Goal: Task Accomplishment & Management: Manage account settings

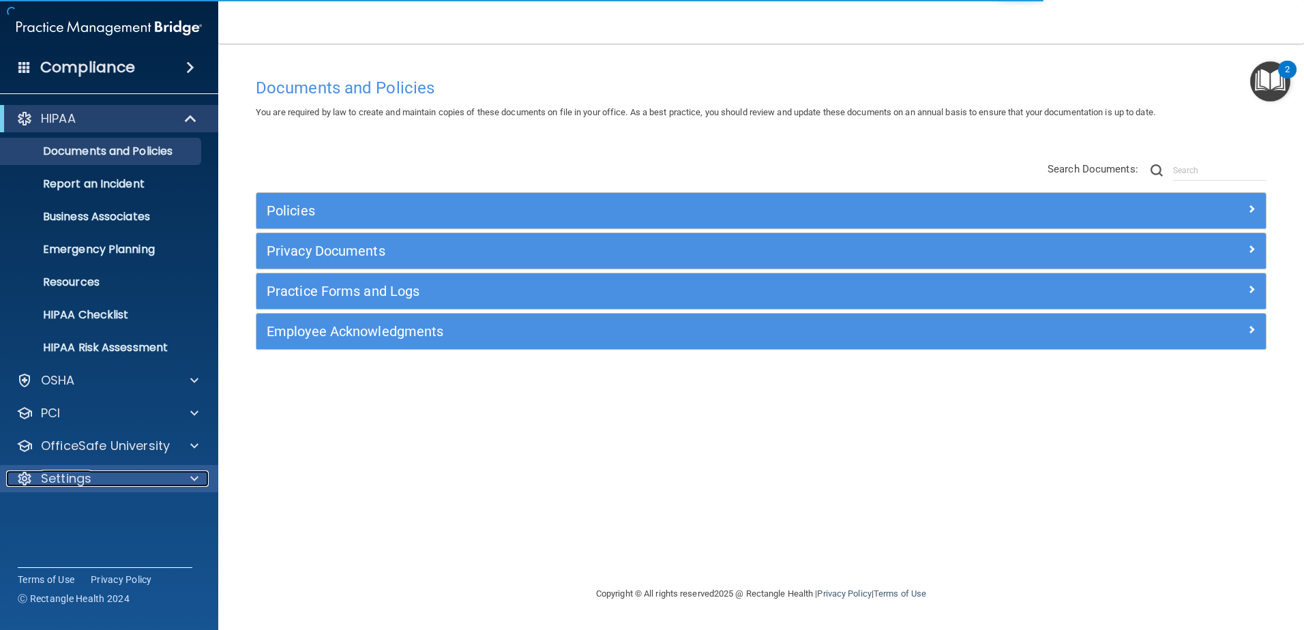
click at [204, 476] on div at bounding box center [192, 479] width 34 height 16
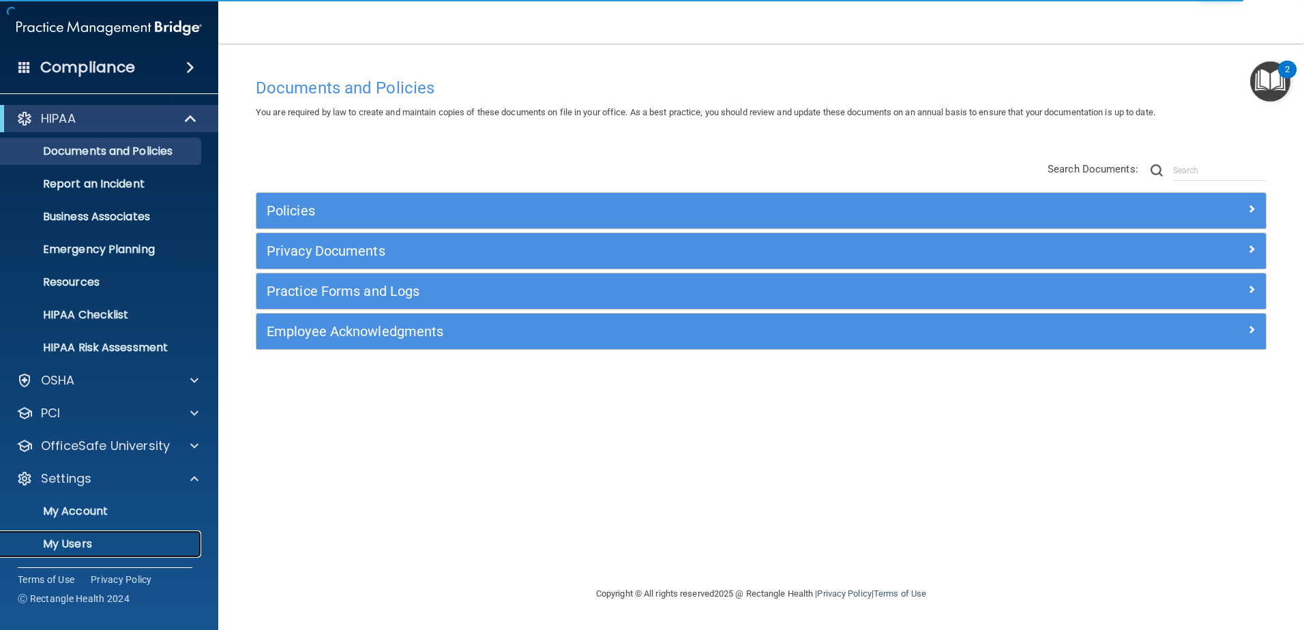
click at [78, 546] on p "My Users" at bounding box center [102, 544] width 186 height 14
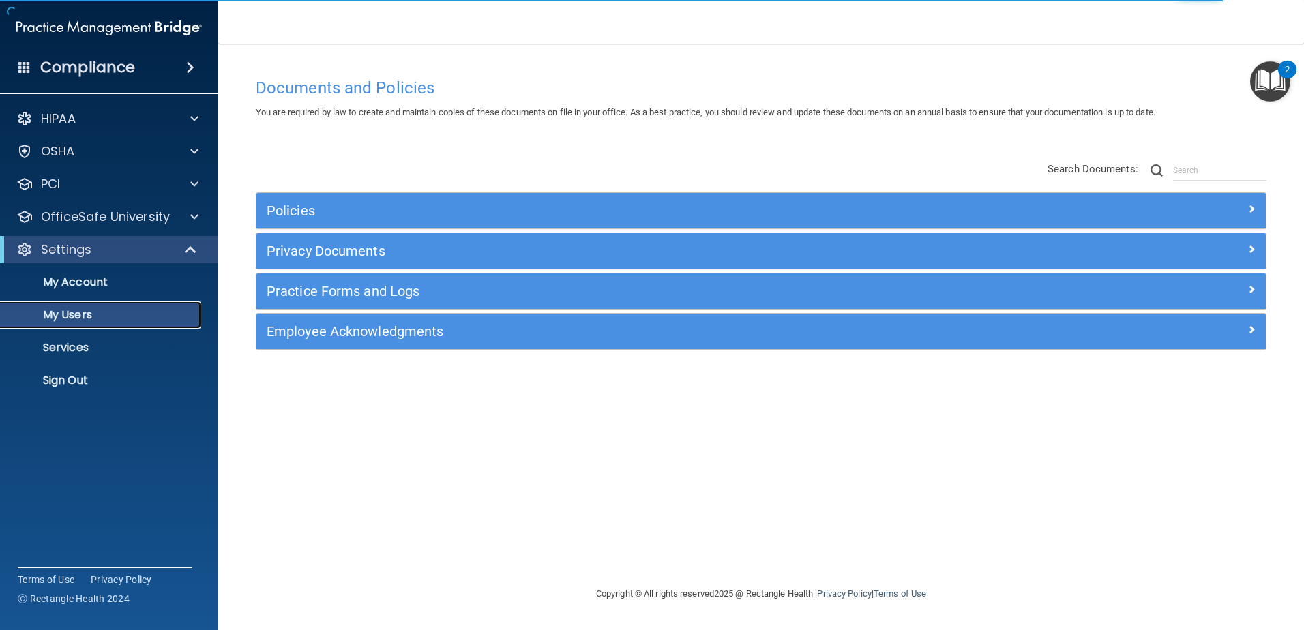
select select "20"
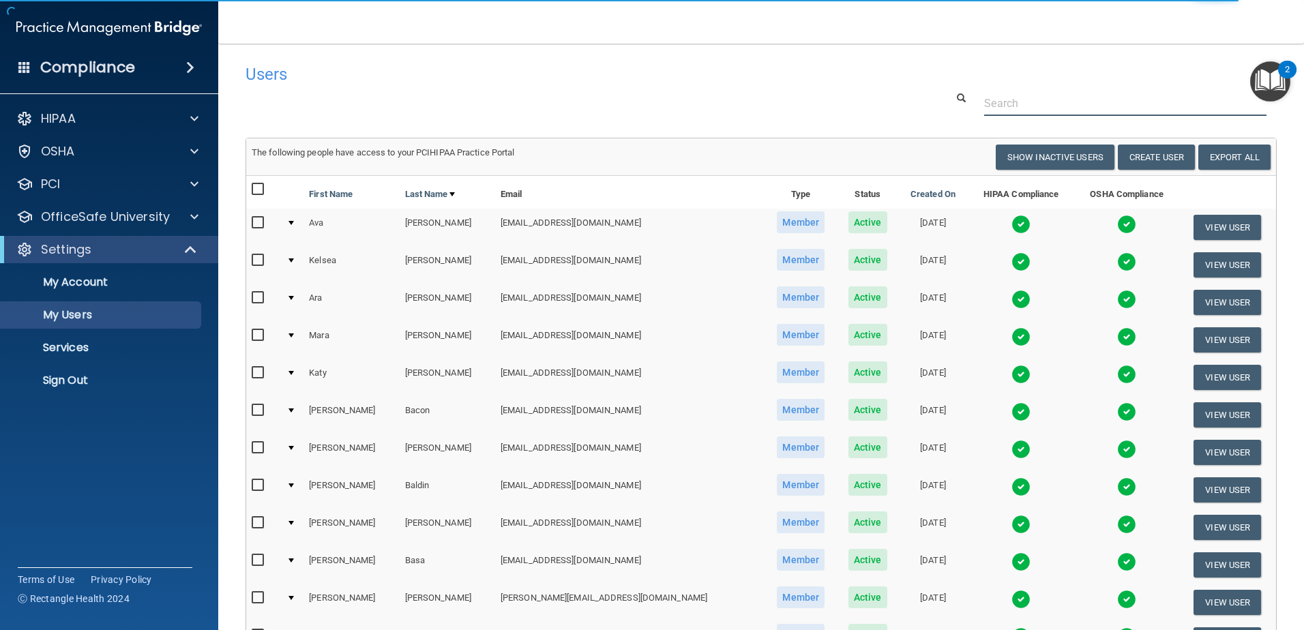
click at [1034, 100] on input "text" at bounding box center [1125, 103] width 282 height 25
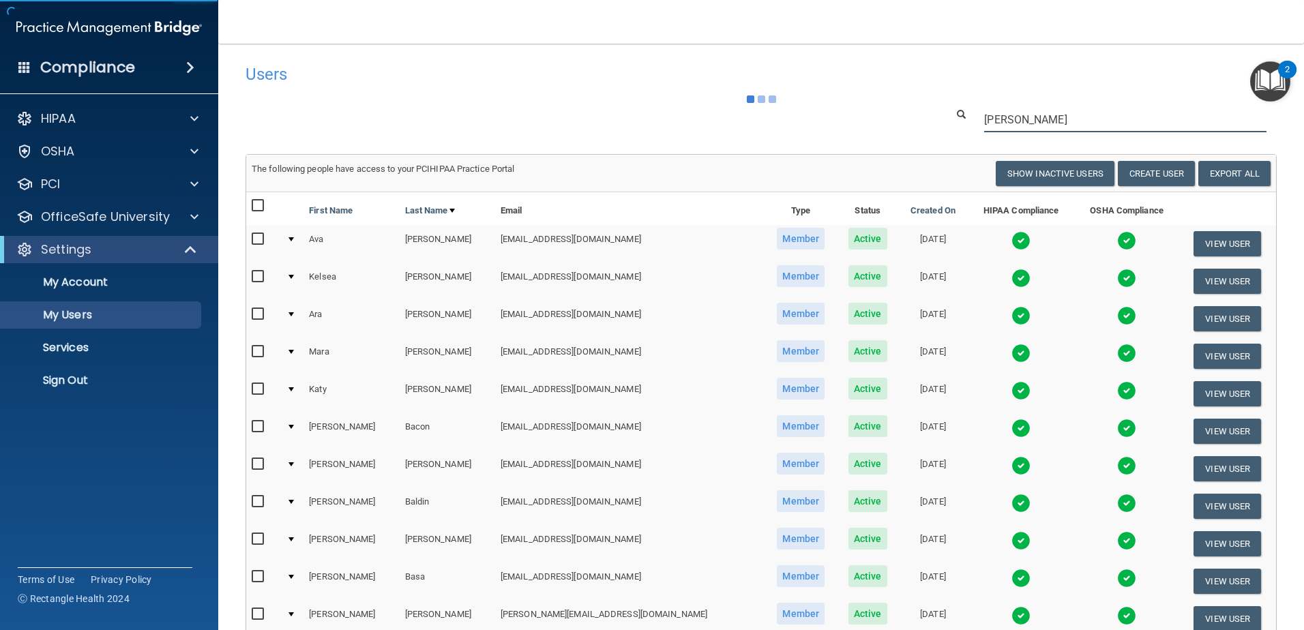
type input "[PERSON_NAME]"
